Goal: Information Seeking & Learning: Learn about a topic

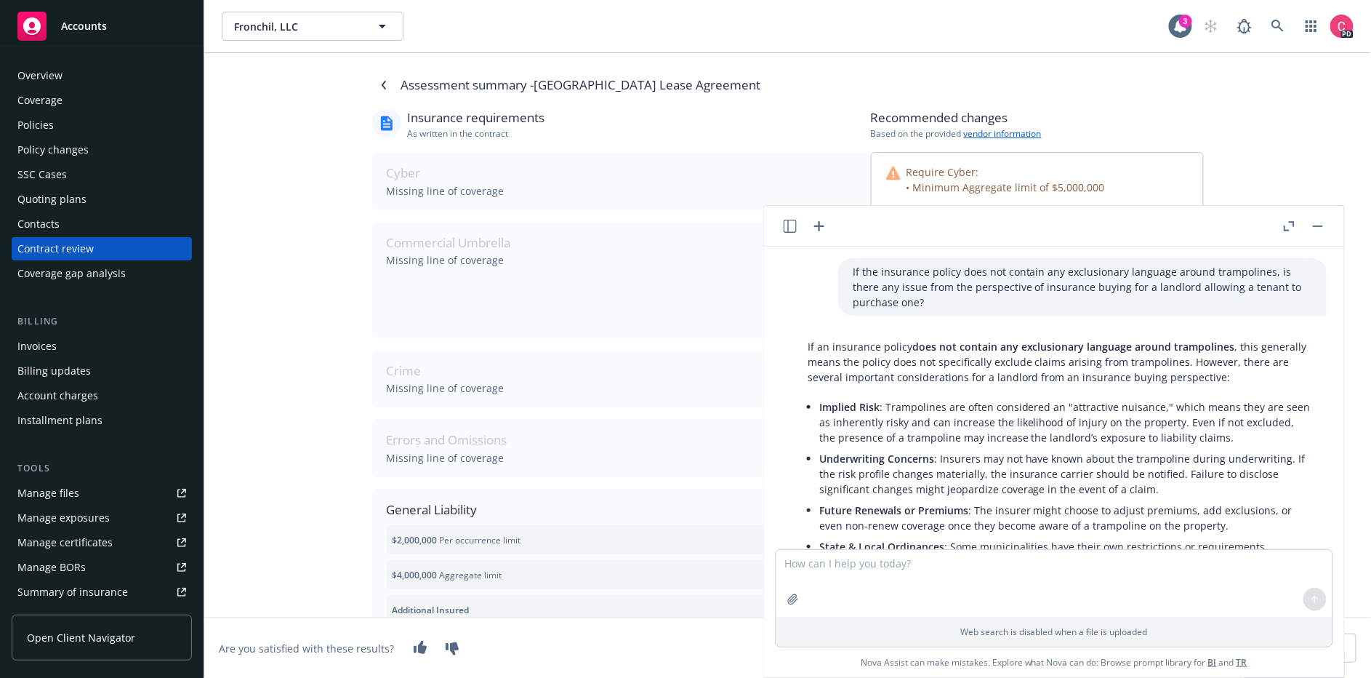
scroll to position [1655, 0]
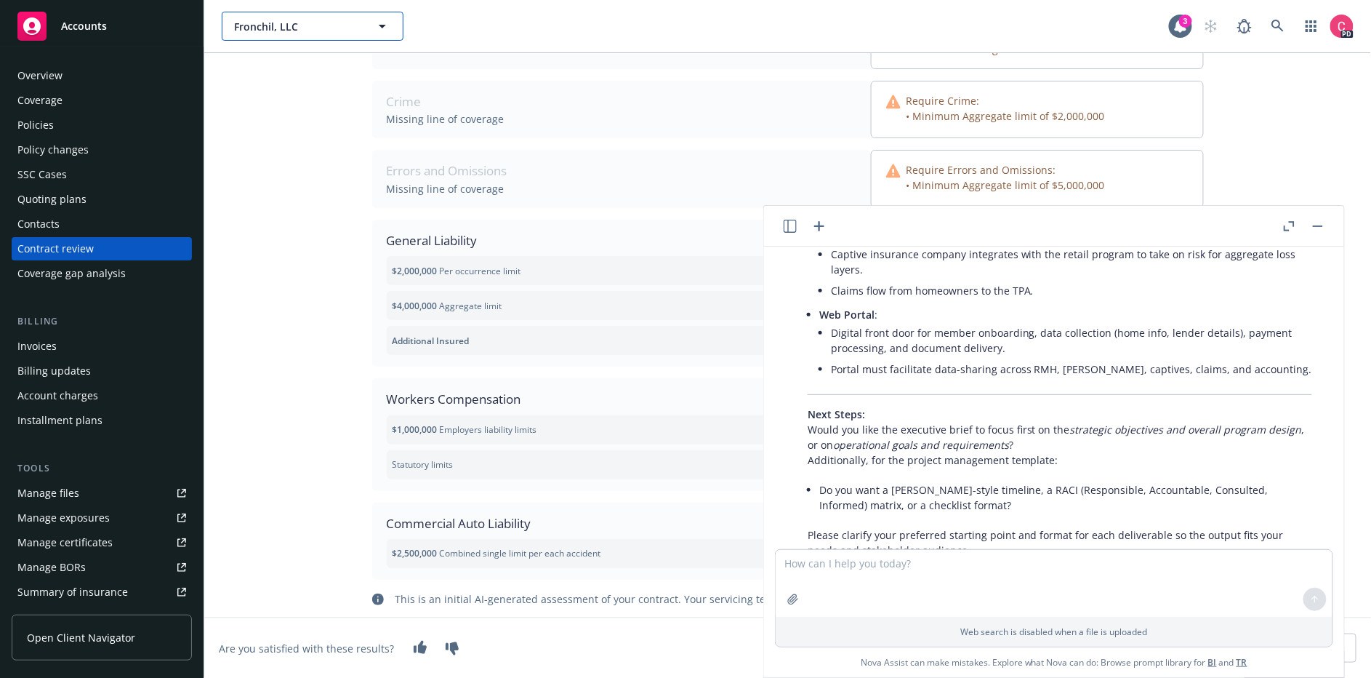
click at [267, 24] on span "Fronchil, LLC" at bounding box center [297, 26] width 126 height 15
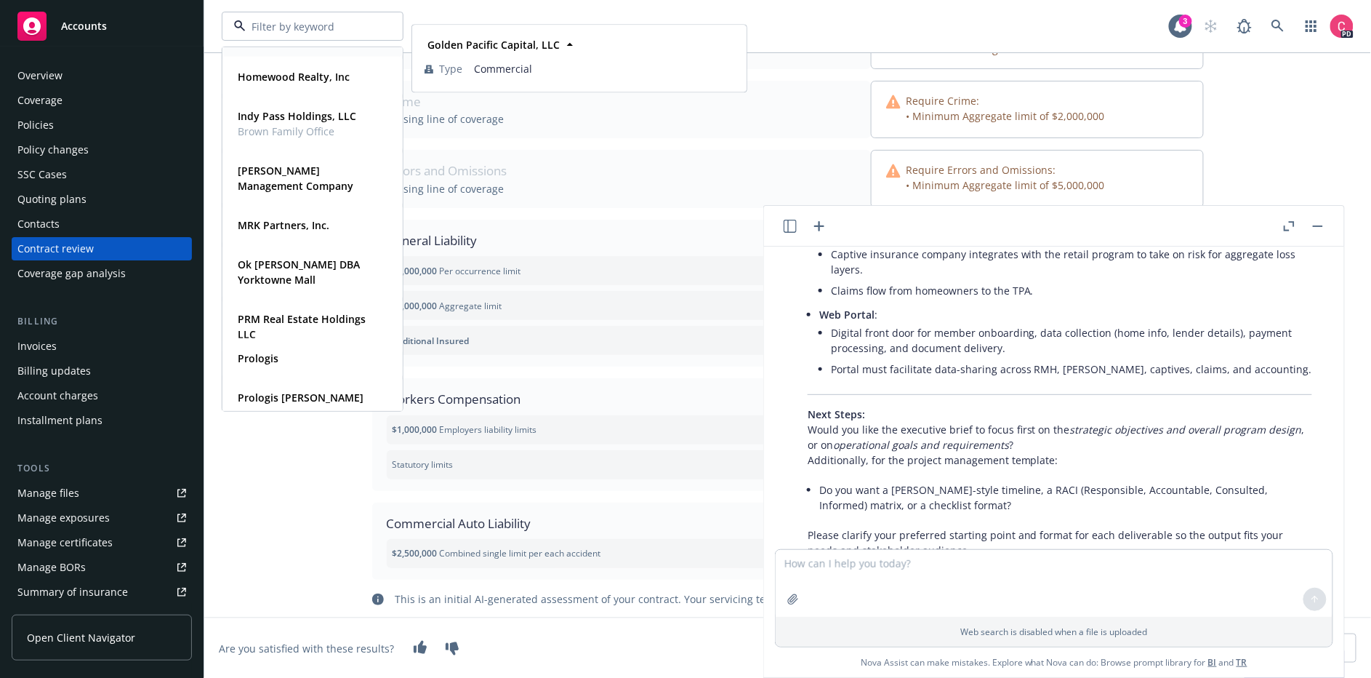
scroll to position [537, 0]
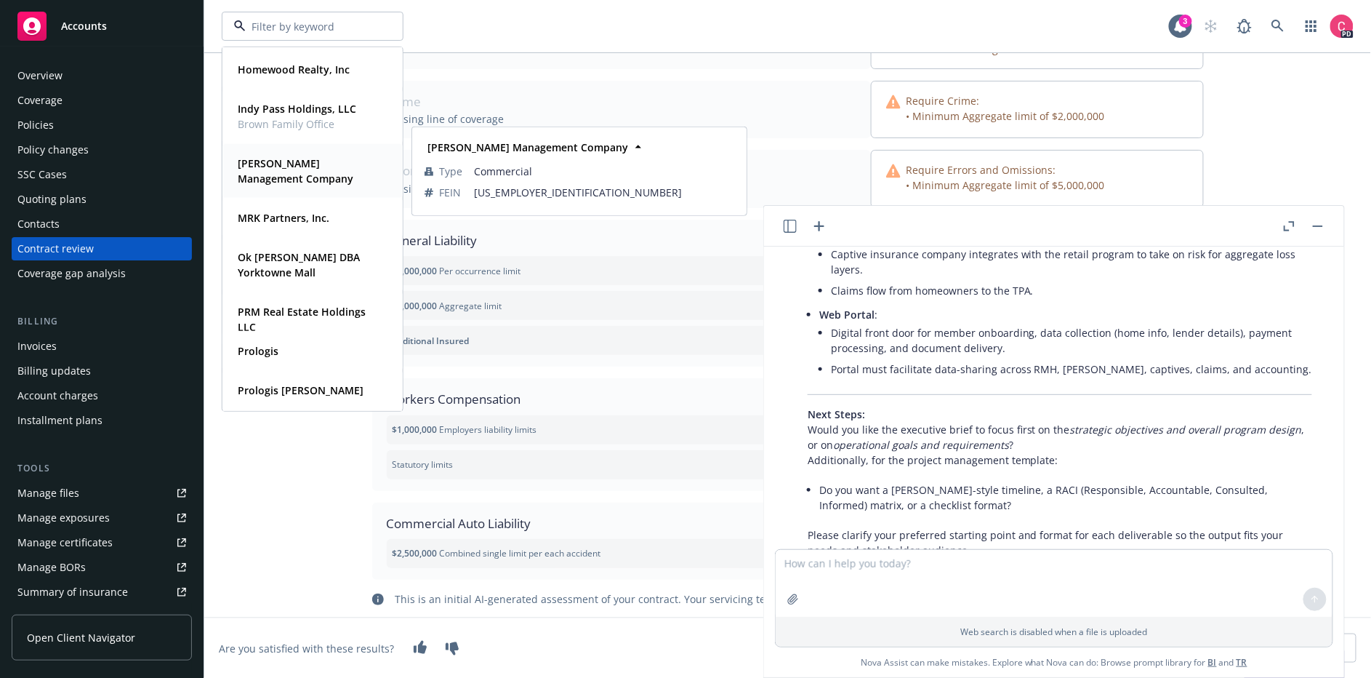
click at [300, 164] on strong "[PERSON_NAME] Management Company" at bounding box center [296, 170] width 116 height 29
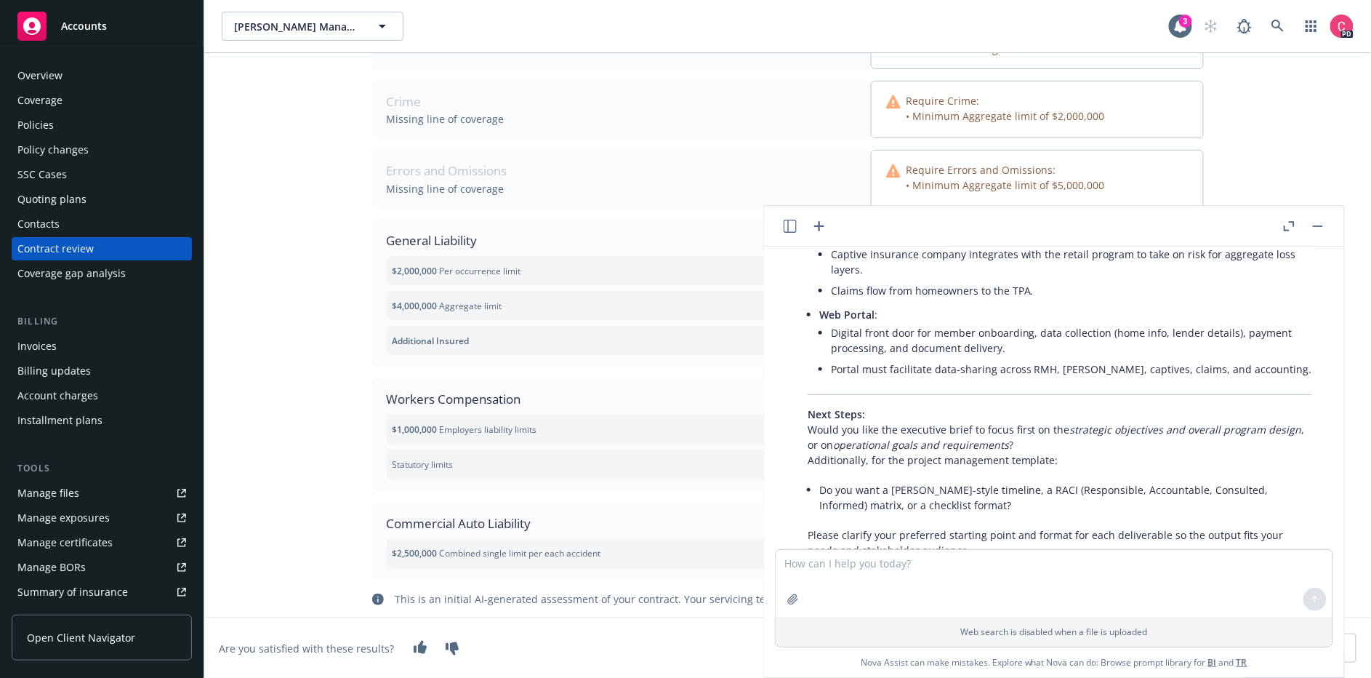
click at [31, 120] on div "Policies" at bounding box center [35, 124] width 36 height 23
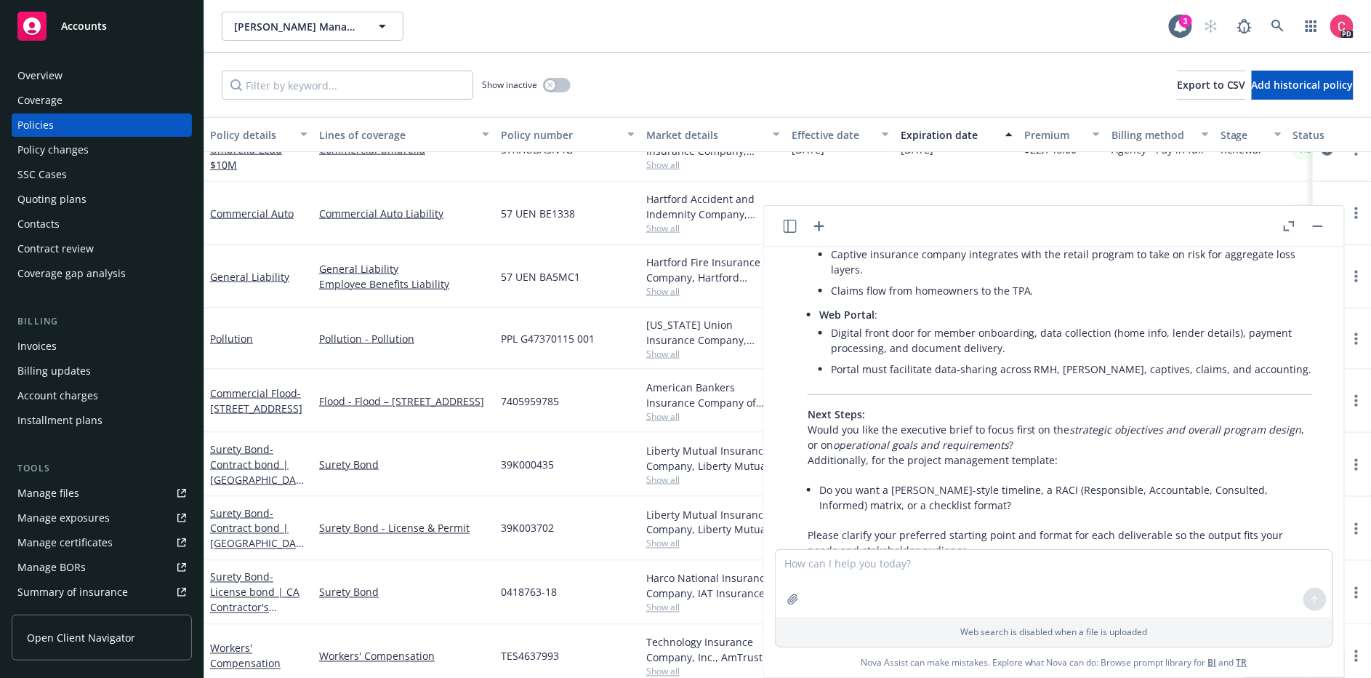
scroll to position [627, 0]
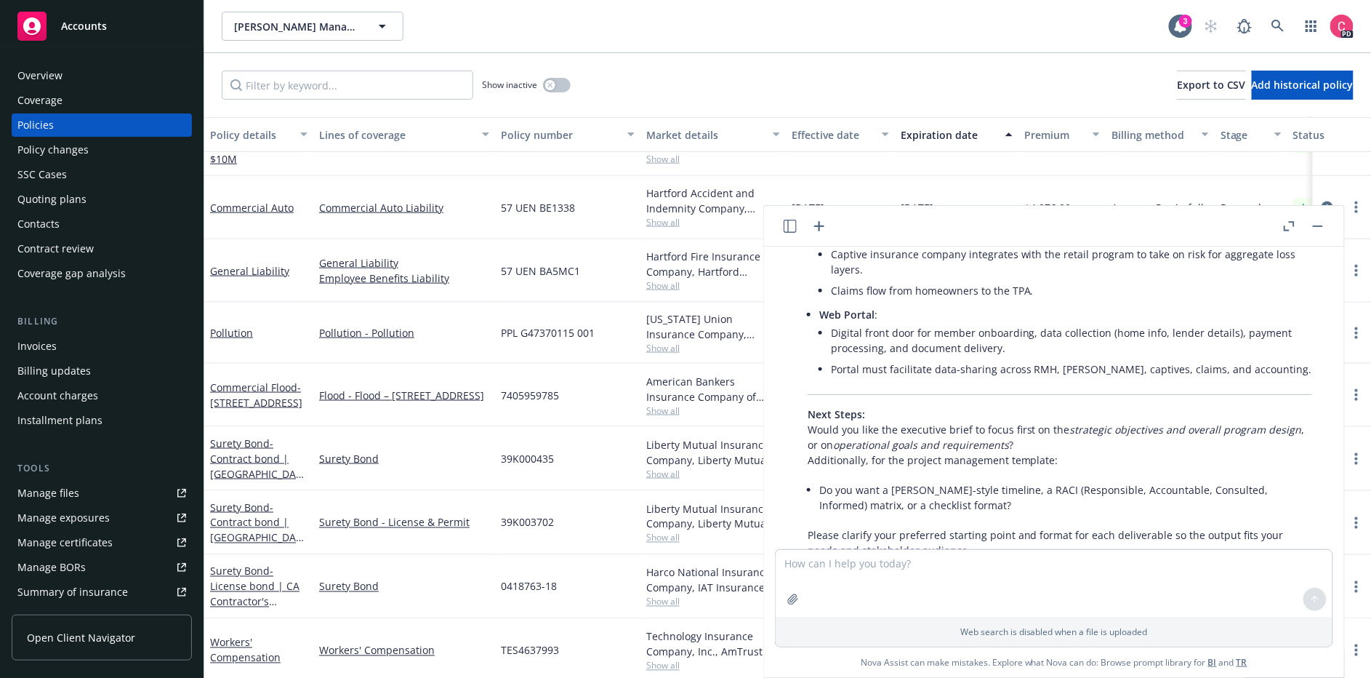
click at [1314, 225] on icon "button" at bounding box center [1318, 225] width 10 height 1
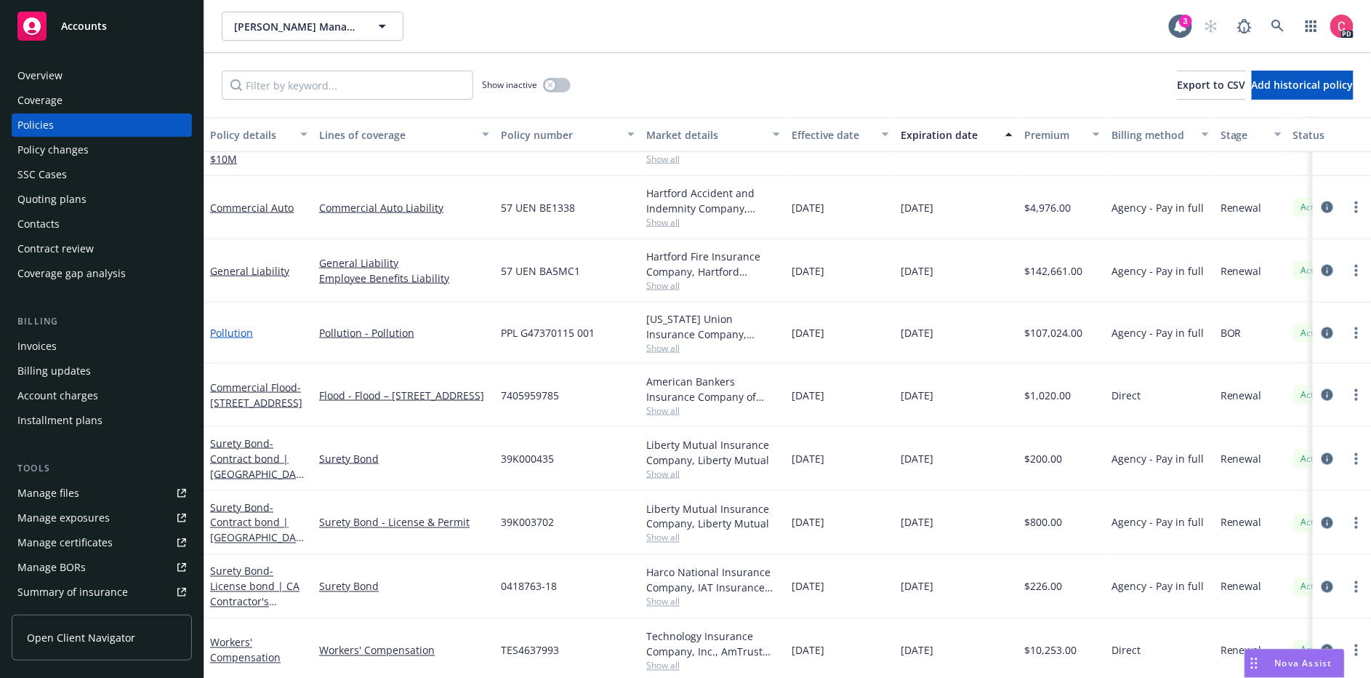
click at [223, 329] on link "Pollution" at bounding box center [231, 333] width 43 height 14
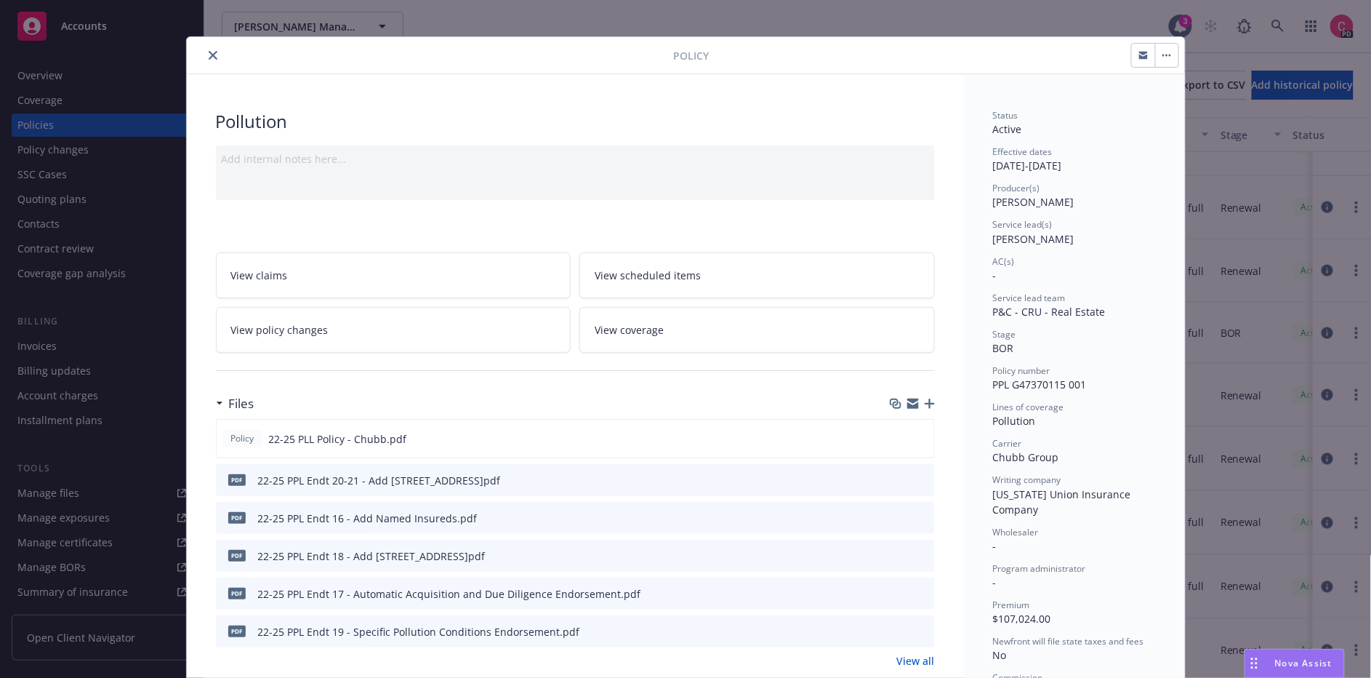
scroll to position [3, 0]
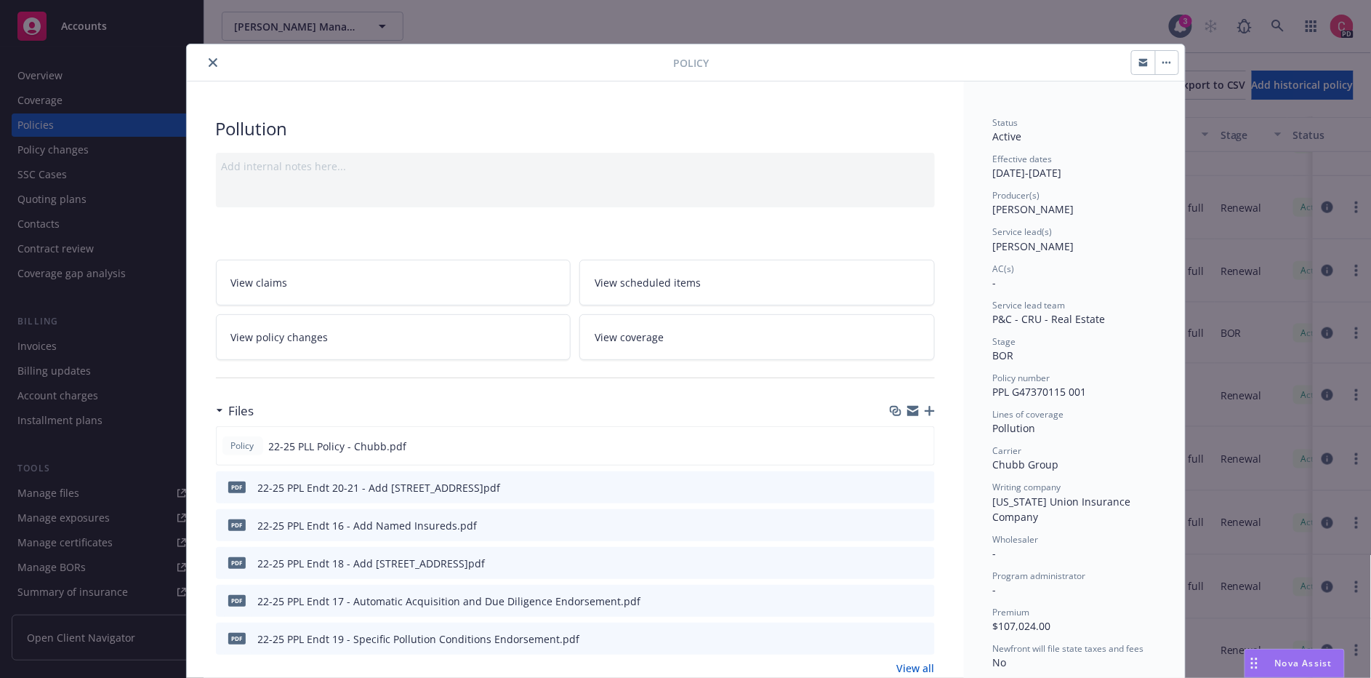
click at [659, 323] on link "View coverage" at bounding box center [756, 337] width 355 height 46
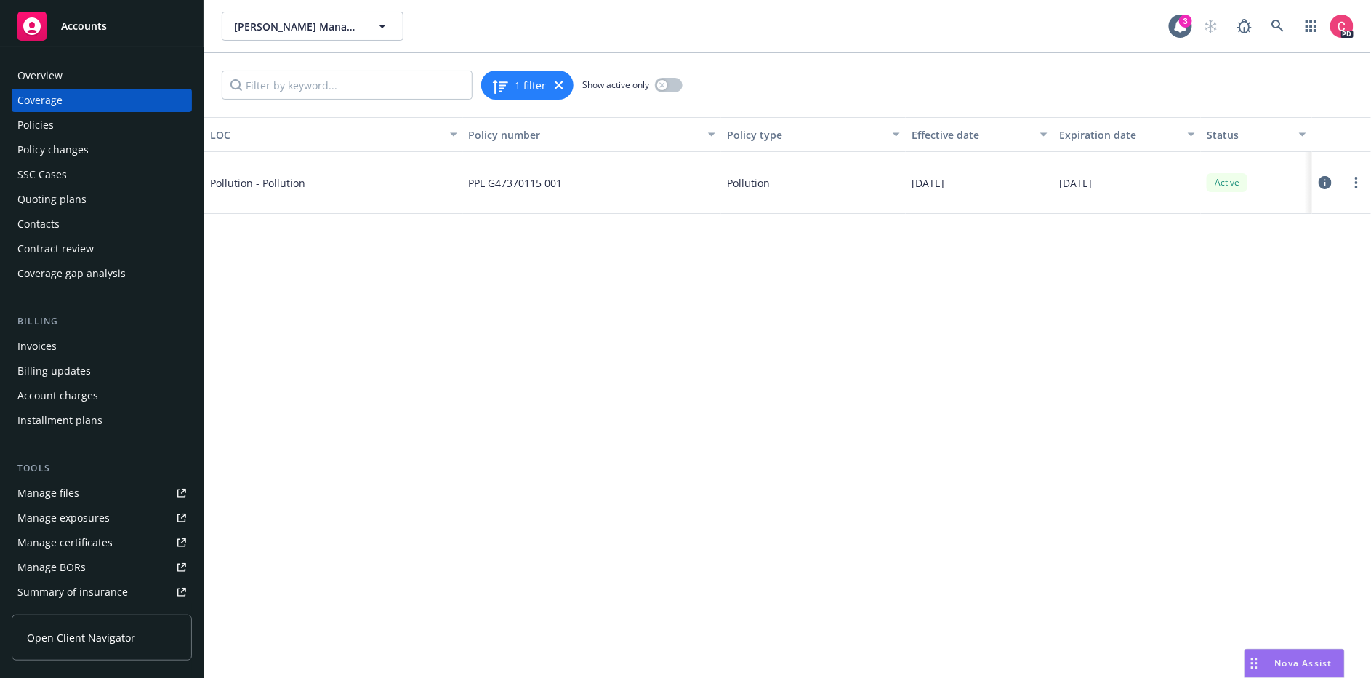
click at [269, 181] on span "Pollution - Pollution" at bounding box center [319, 182] width 218 height 15
click at [1325, 178] on icon at bounding box center [1325, 182] width 13 height 13
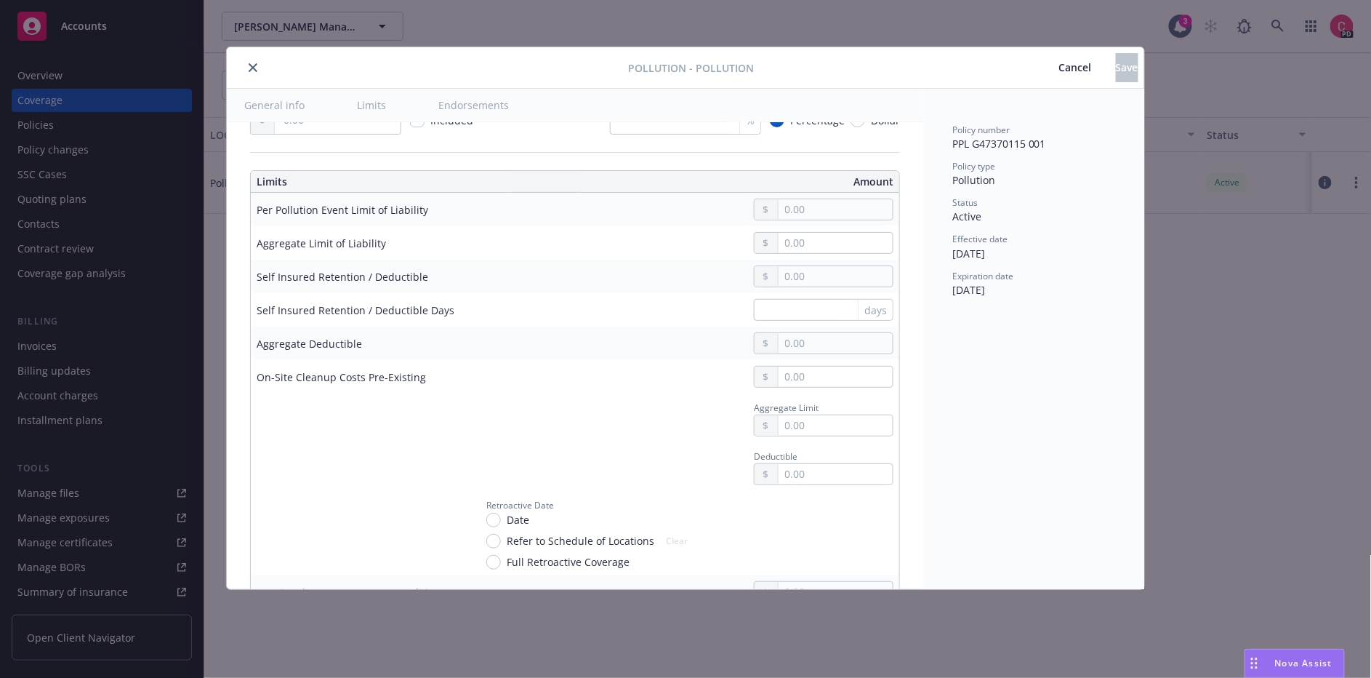
scroll to position [360, 0]
click at [249, 64] on icon "close" at bounding box center [253, 67] width 9 height 9
